Goal: Navigation & Orientation: Find specific page/section

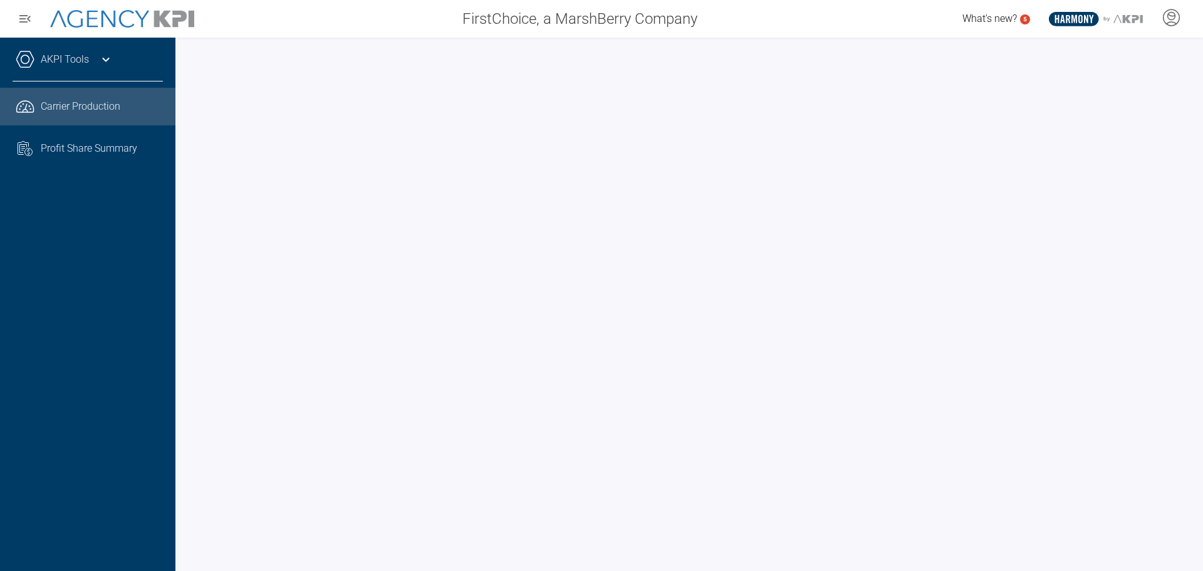
click at [128, 367] on div "AKPI Tools Core Production Data Upload Agency Code Mapping Carrier Data Health …" at bounding box center [87, 304] width 175 height 533
click at [168, 167] on div "AKPI Tools Core Production Data Upload Agency Code Mapping Carrier Data Health …" at bounding box center [87, 304] width 175 height 533
click at [131, 214] on div "AKPI Tools Core Production Data Upload Agency Code Mapping Carrier Data Health …" at bounding box center [87, 304] width 175 height 533
click at [887, 29] on div "What's new? 5 .st0{fill:#003B66;} .st1{fill:#FFFFFF;} .st2{fill:#949698;} Layer…" at bounding box center [955, 18] width 497 height 25
